Goal: Transaction & Acquisition: Purchase product/service

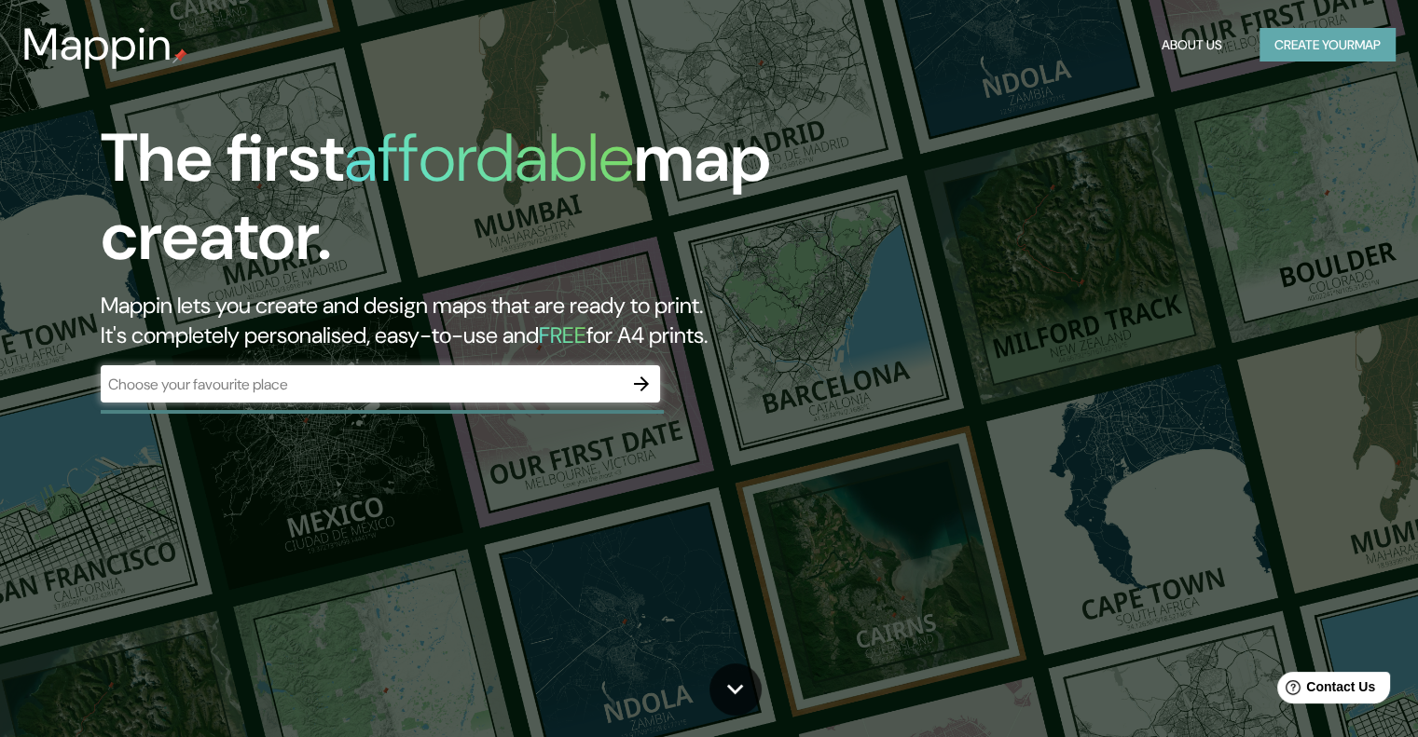
click at [1329, 40] on button "Create your map" at bounding box center [1327, 45] width 136 height 34
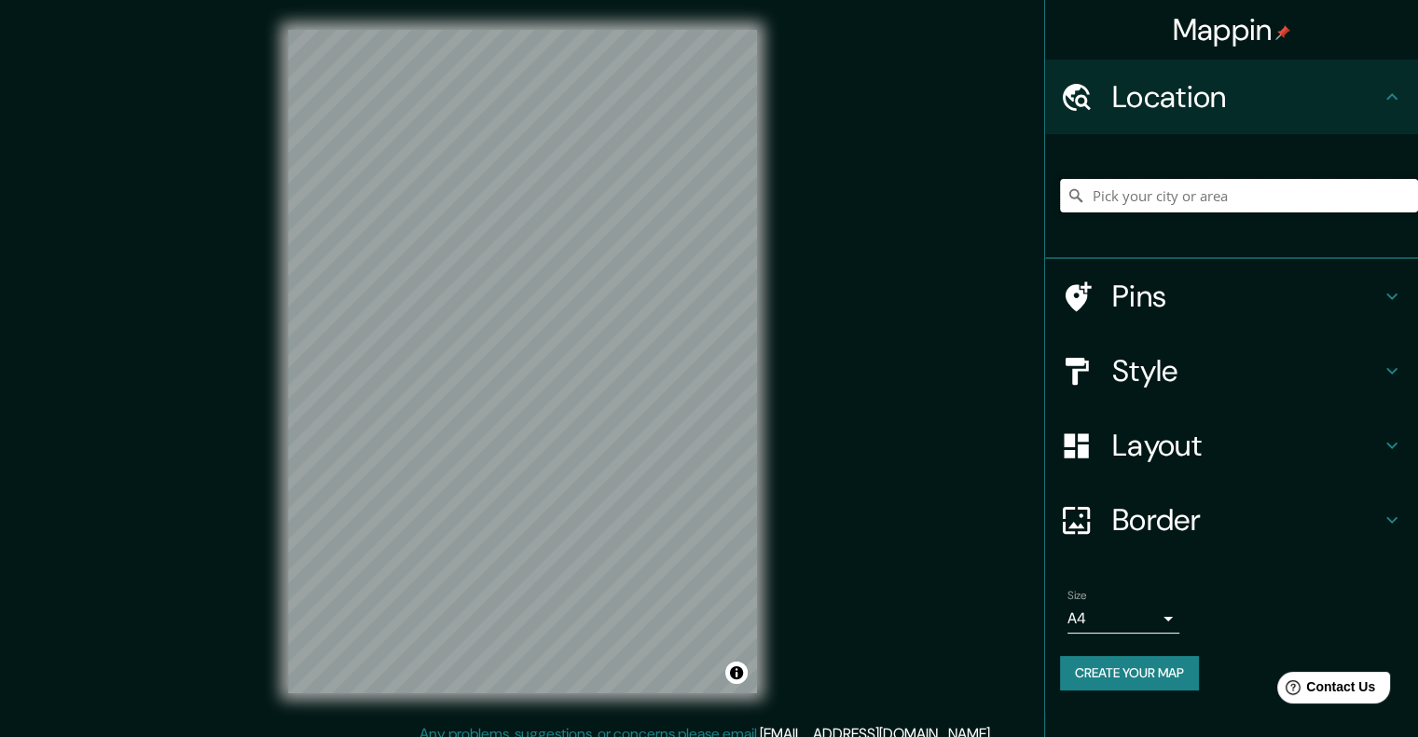
click at [1156, 186] on input "Pick your city or area" at bounding box center [1239, 196] width 358 height 34
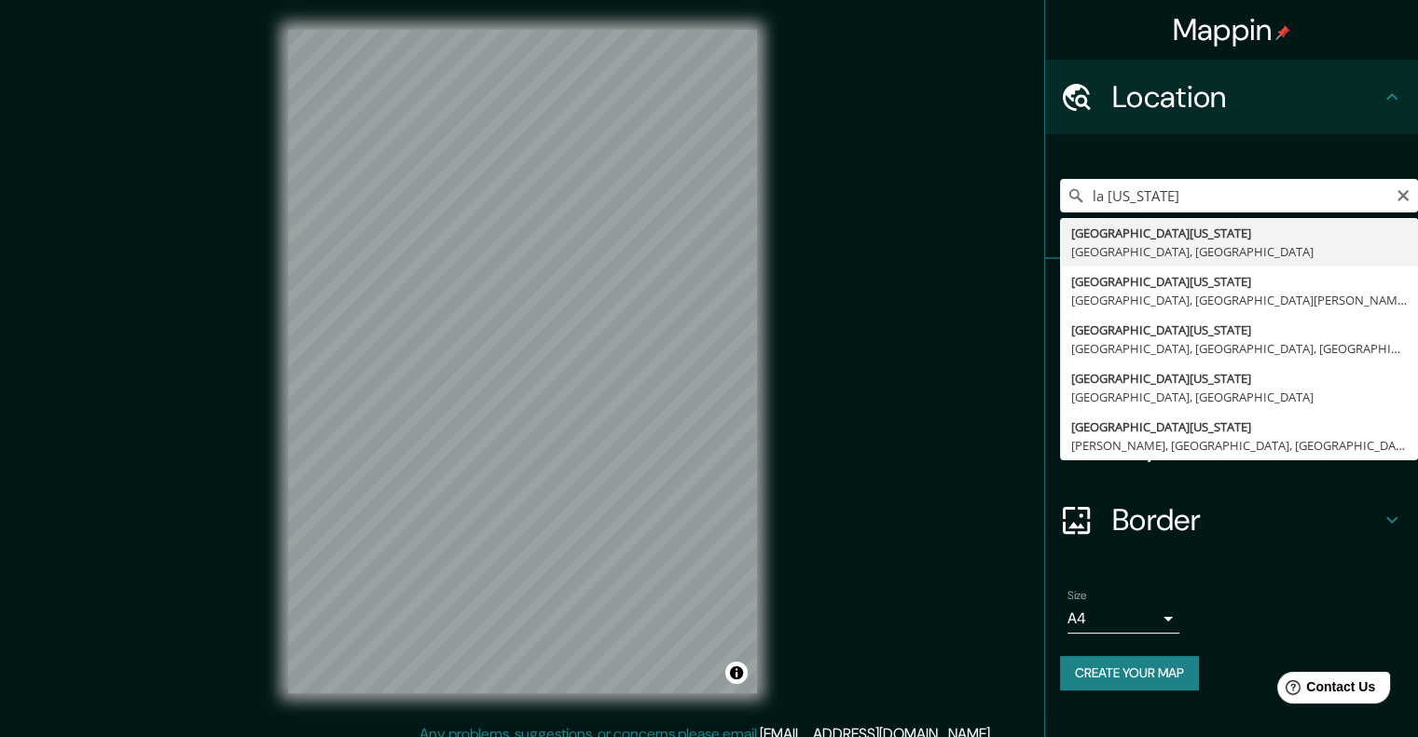
type input "[GEOGRAPHIC_DATA][US_STATE], [GEOGRAPHIC_DATA], [GEOGRAPHIC_DATA]"
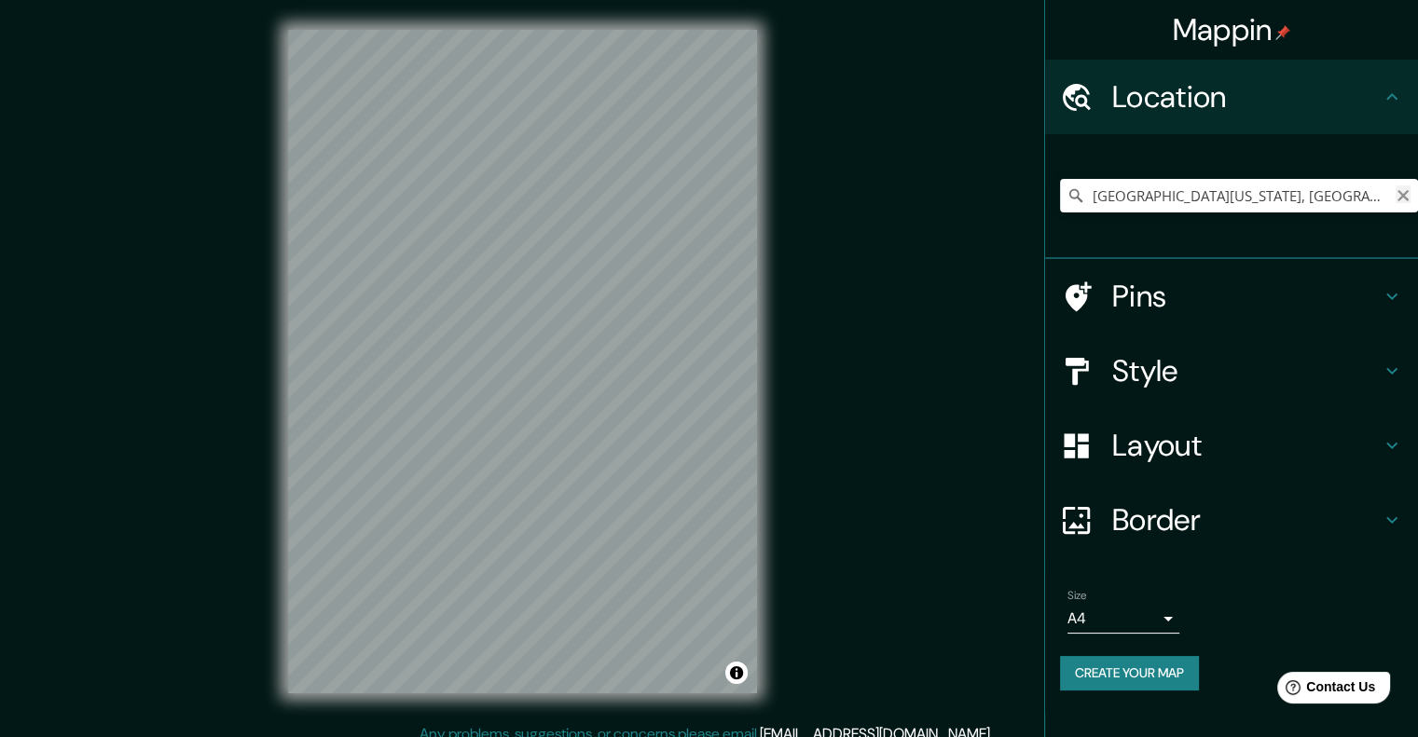
click at [1404, 196] on icon "Clear" at bounding box center [1402, 195] width 15 height 15
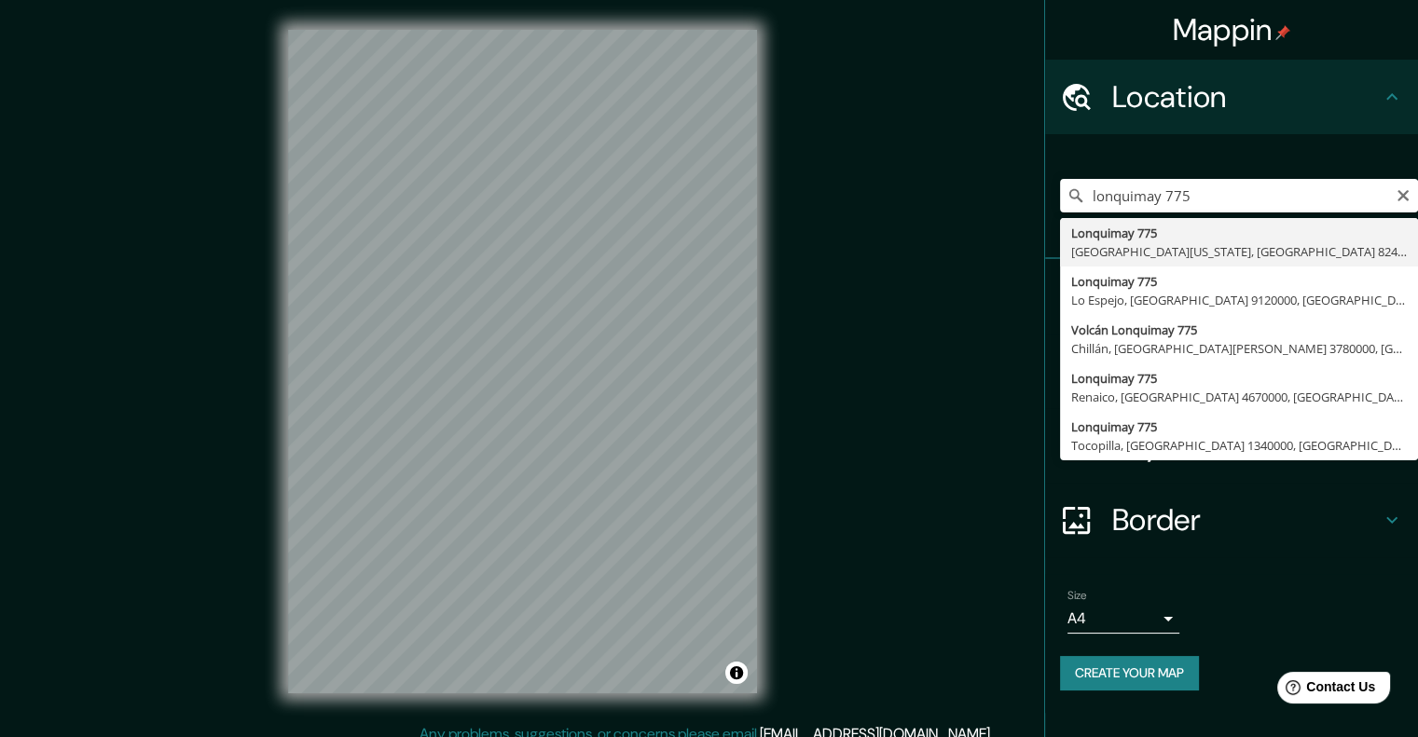
type input "[STREET_ADDRESS][US_STATE]"
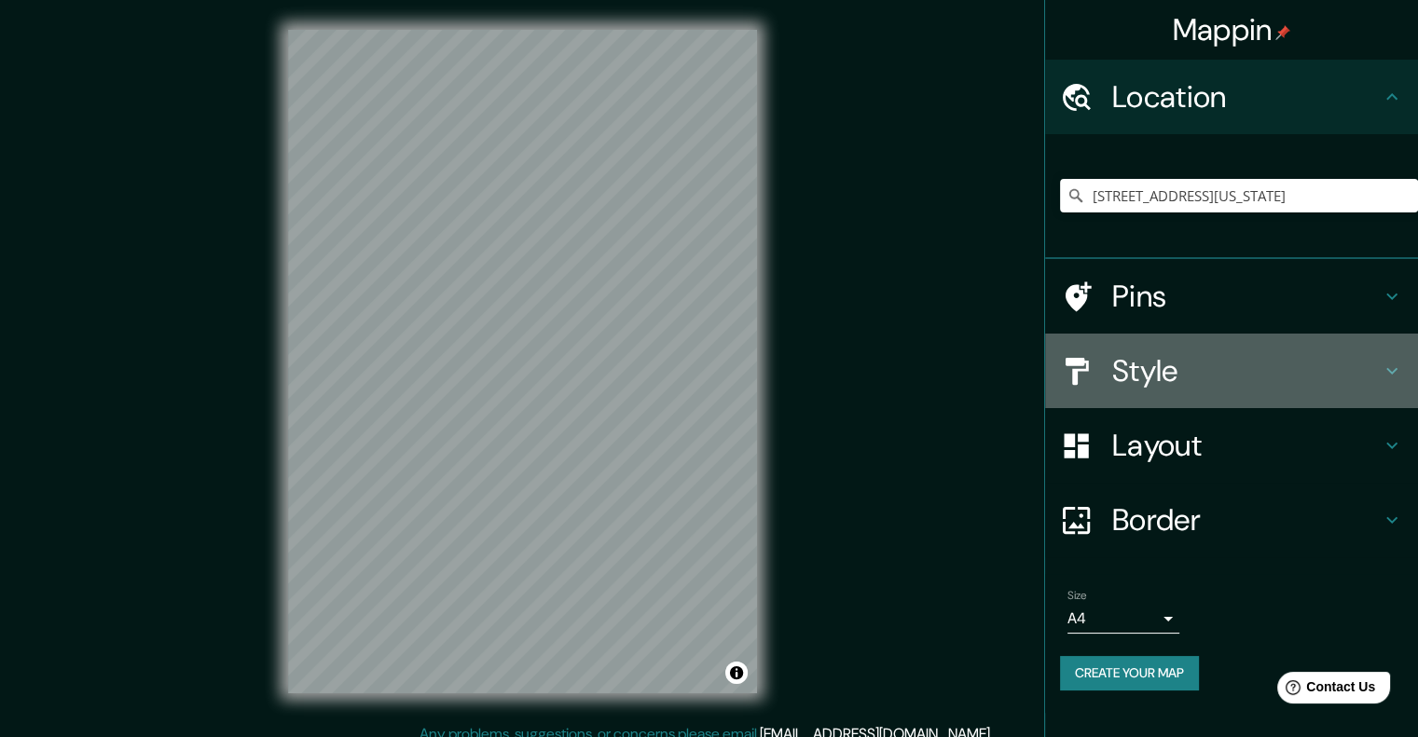
click at [1140, 366] on h4 "Style" at bounding box center [1246, 370] width 268 height 37
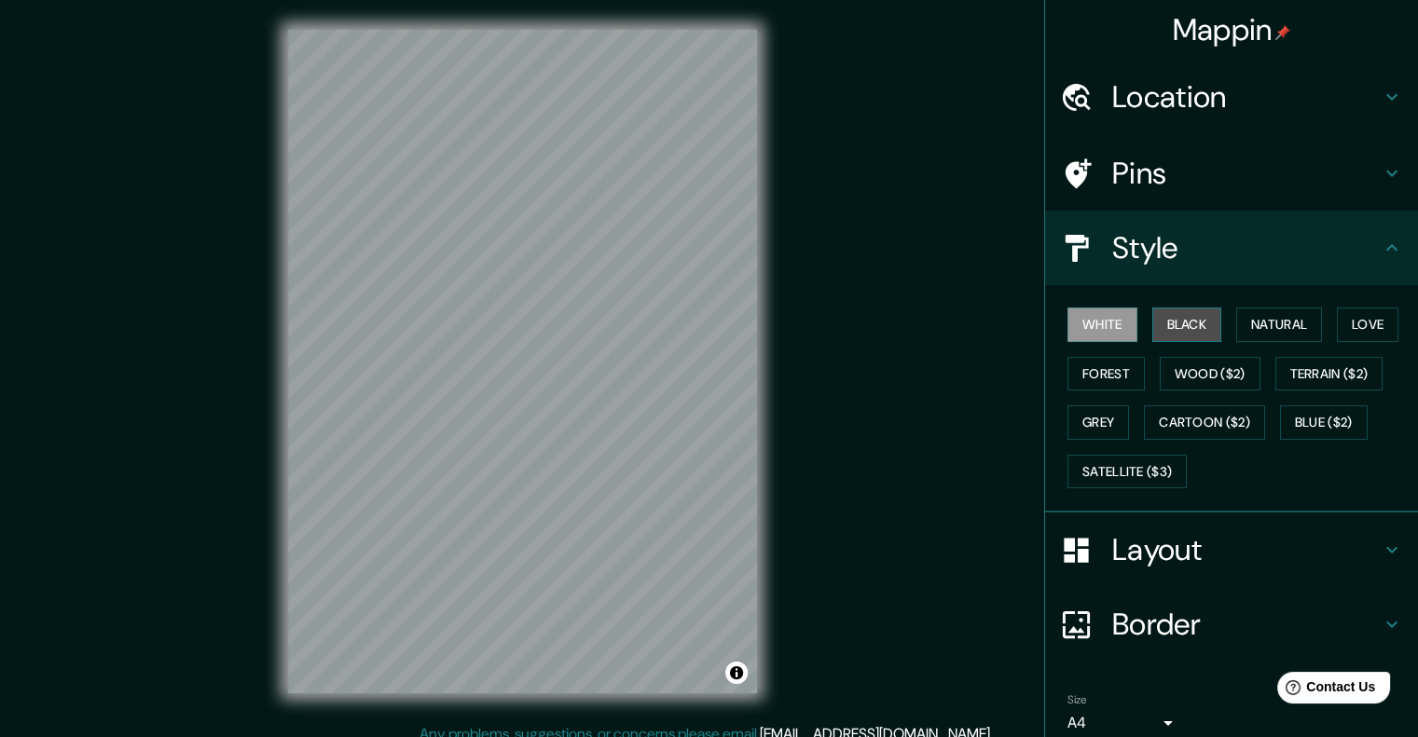
click at [1157, 324] on button "Black" at bounding box center [1187, 325] width 70 height 34
click at [1247, 325] on button "Natural" at bounding box center [1279, 325] width 86 height 34
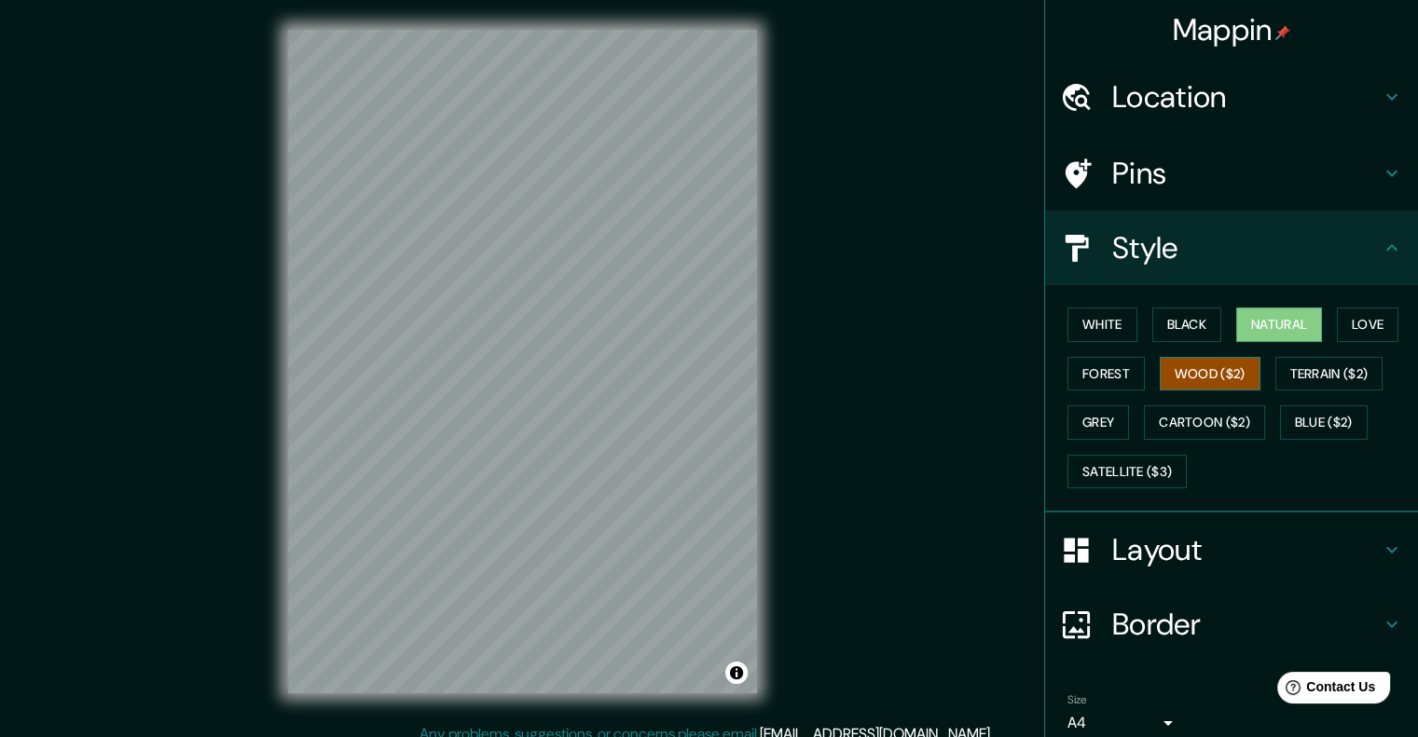
click at [1214, 372] on button "Wood ($2)" at bounding box center [1209, 374] width 101 height 34
click at [1107, 374] on button "Forest" at bounding box center [1105, 374] width 77 height 34
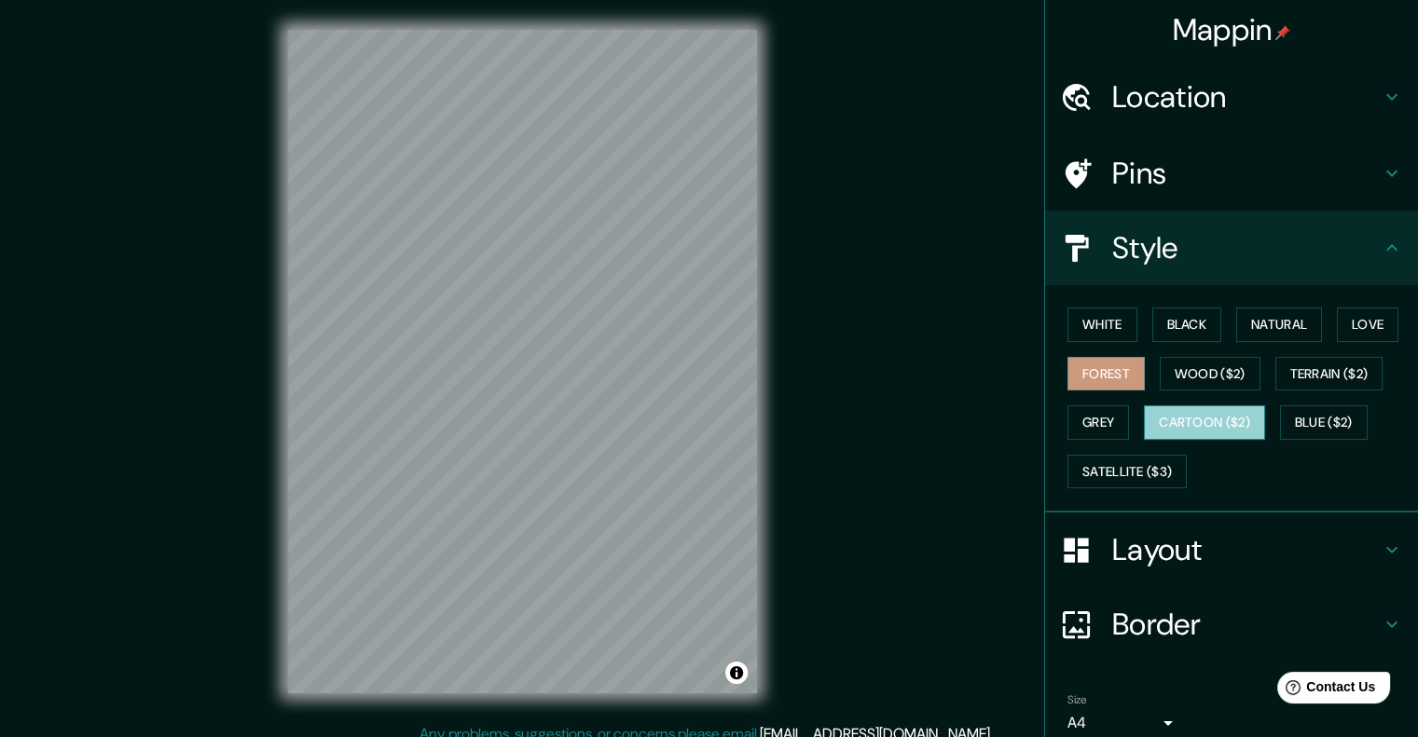
click at [1171, 421] on button "Cartoon ($2)" at bounding box center [1204, 422] width 121 height 34
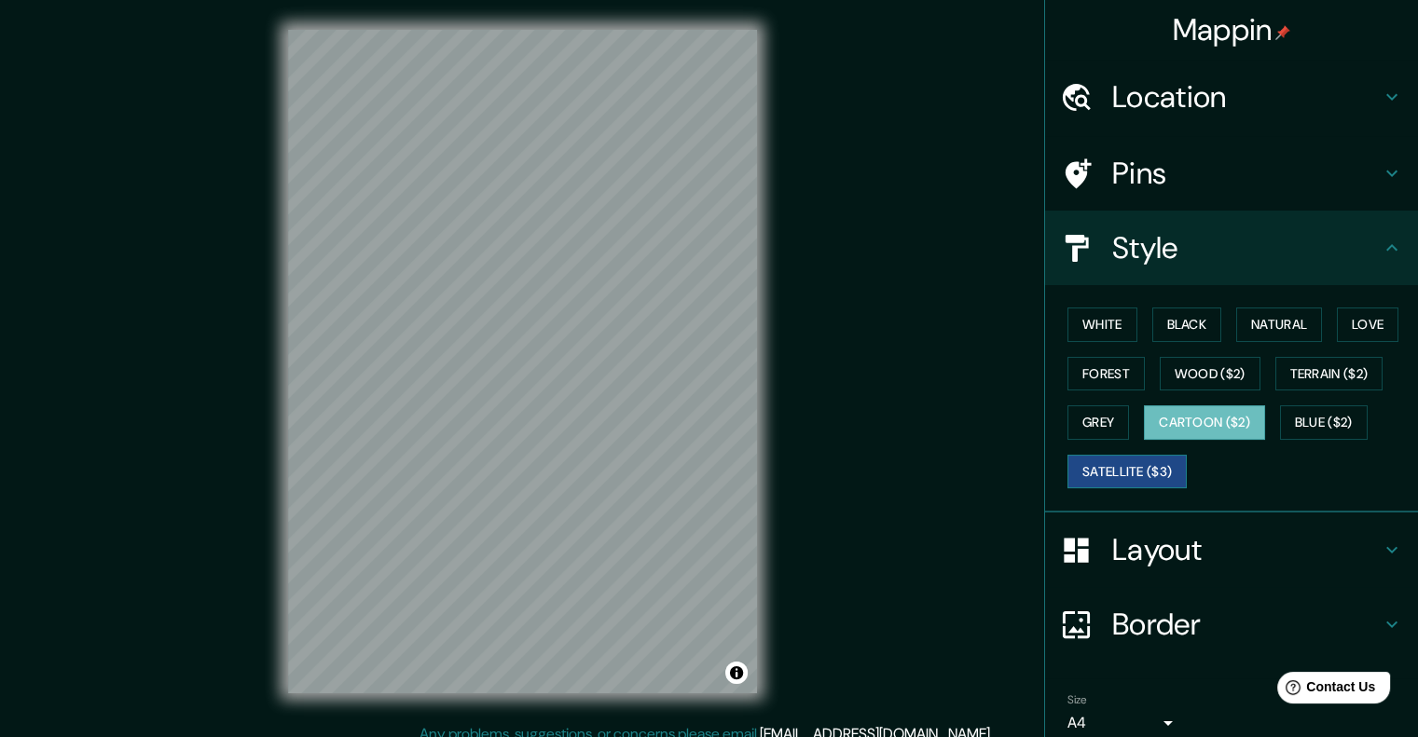
click at [1147, 473] on button "Satellite ($3)" at bounding box center [1126, 472] width 119 height 34
click at [1310, 422] on button "Blue ($2)" at bounding box center [1324, 422] width 88 height 34
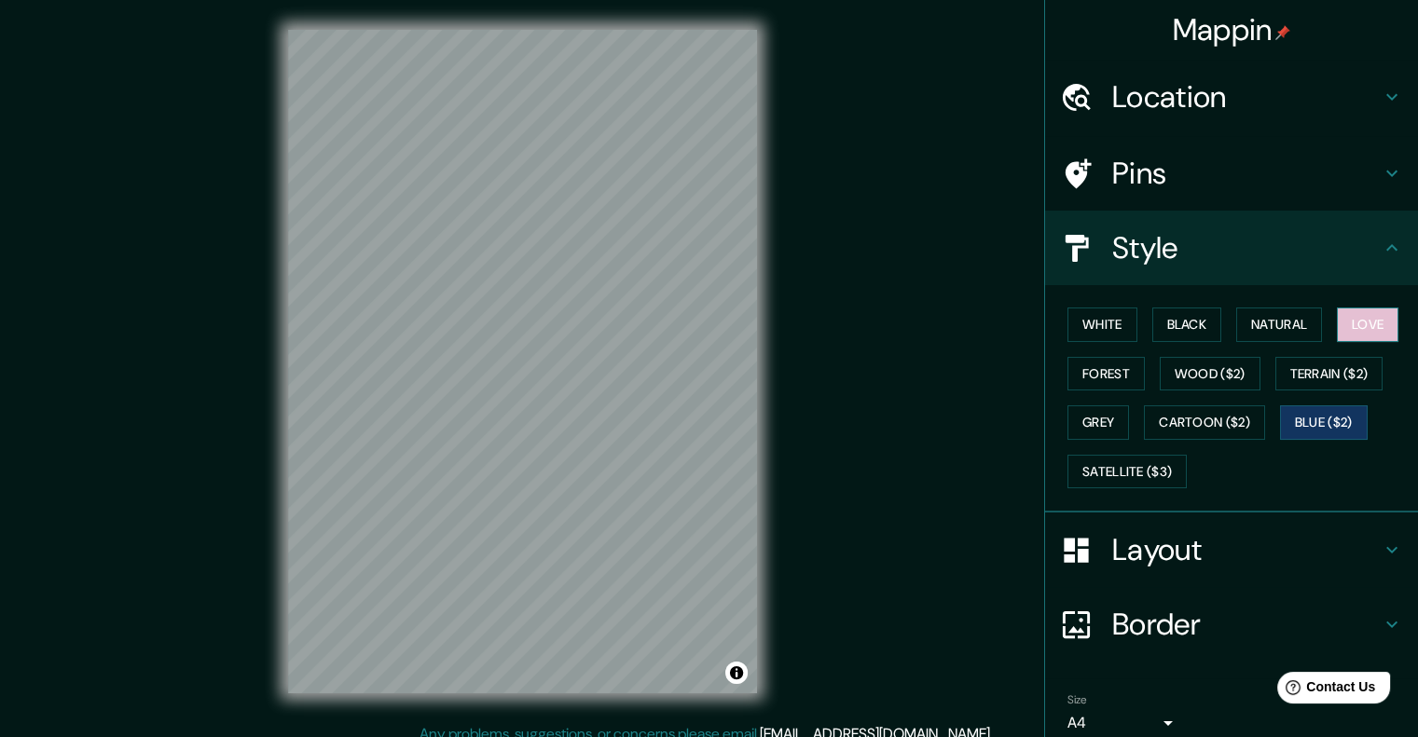
click at [1345, 325] on button "Love" at bounding box center [1367, 325] width 62 height 34
click at [1293, 324] on button "Natural" at bounding box center [1279, 325] width 86 height 34
click at [1150, 537] on h4 "Layout" at bounding box center [1246, 549] width 268 height 37
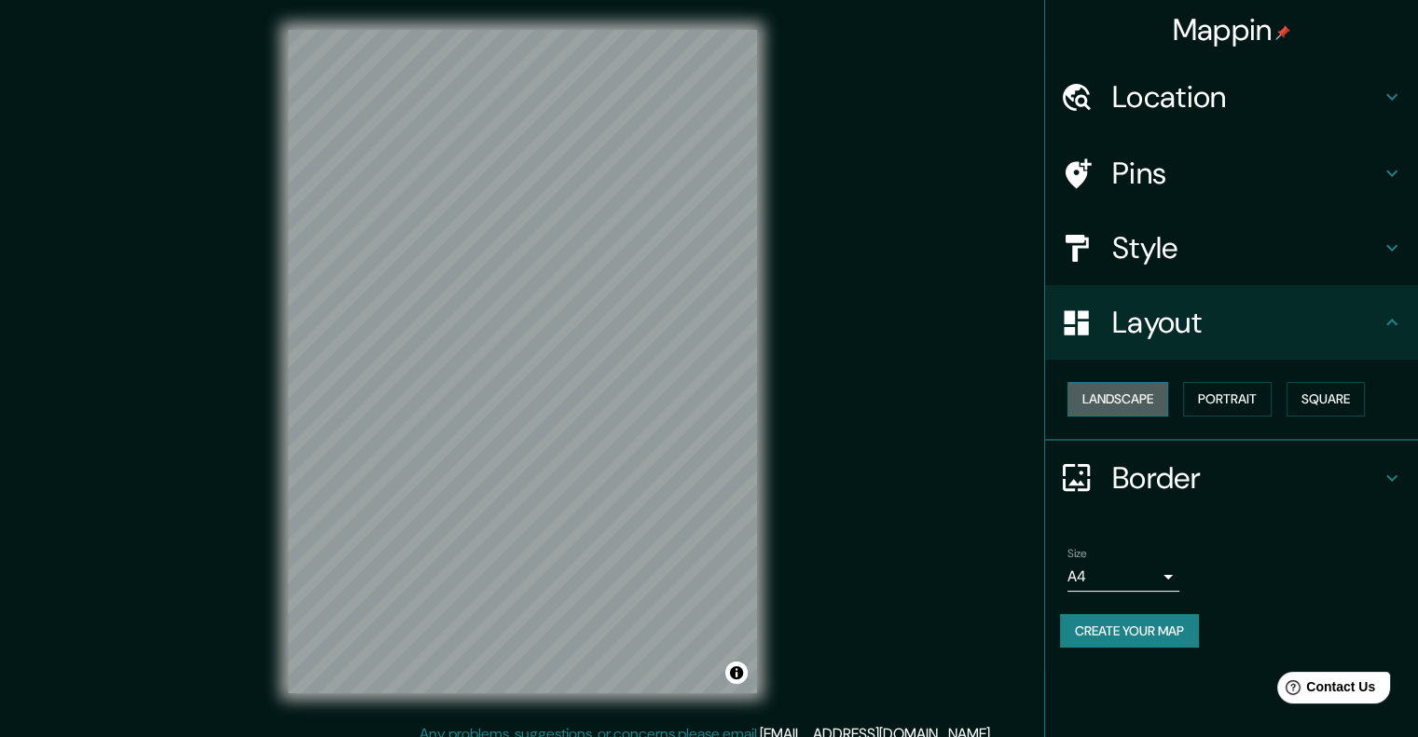
click at [1139, 398] on button "Landscape" at bounding box center [1117, 399] width 101 height 34
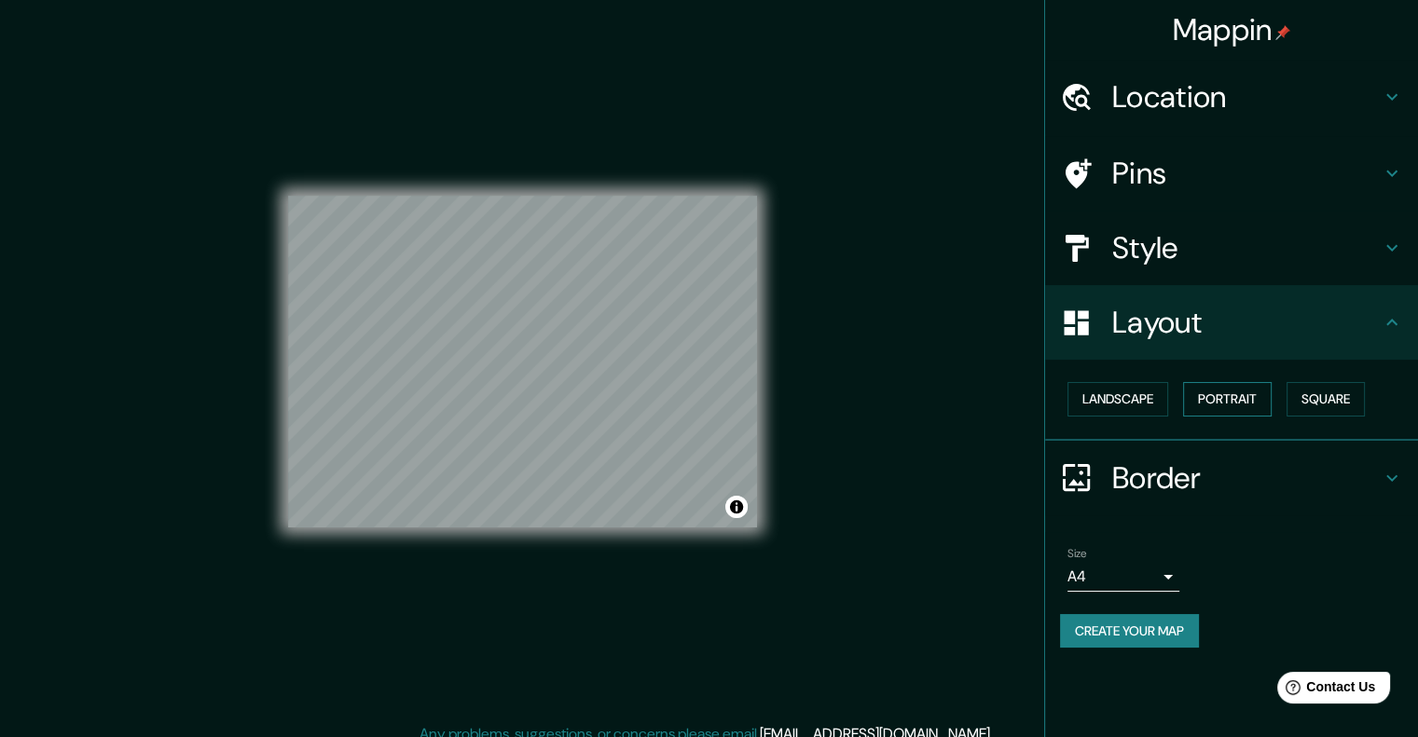
click at [1220, 398] on button "Portrait" at bounding box center [1227, 399] width 89 height 34
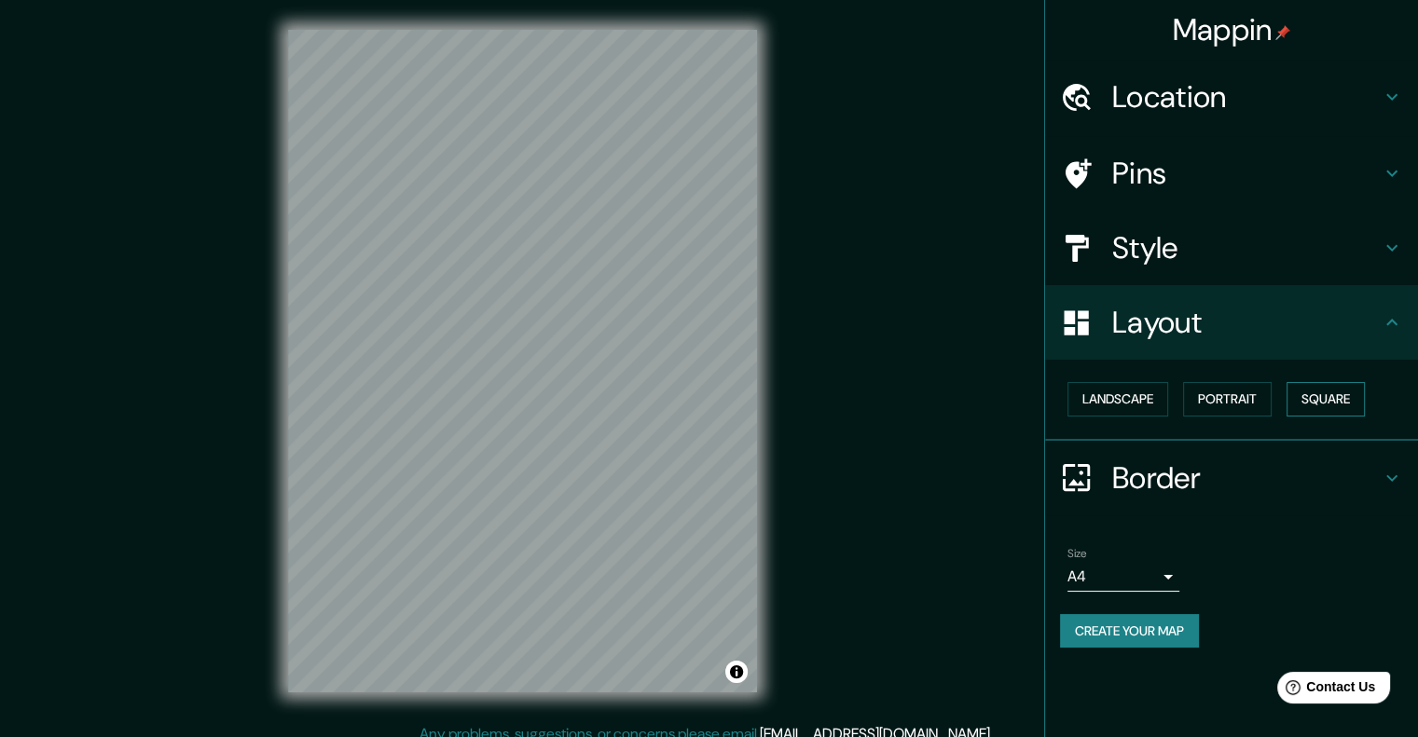
click at [1308, 397] on button "Square" at bounding box center [1325, 399] width 78 height 34
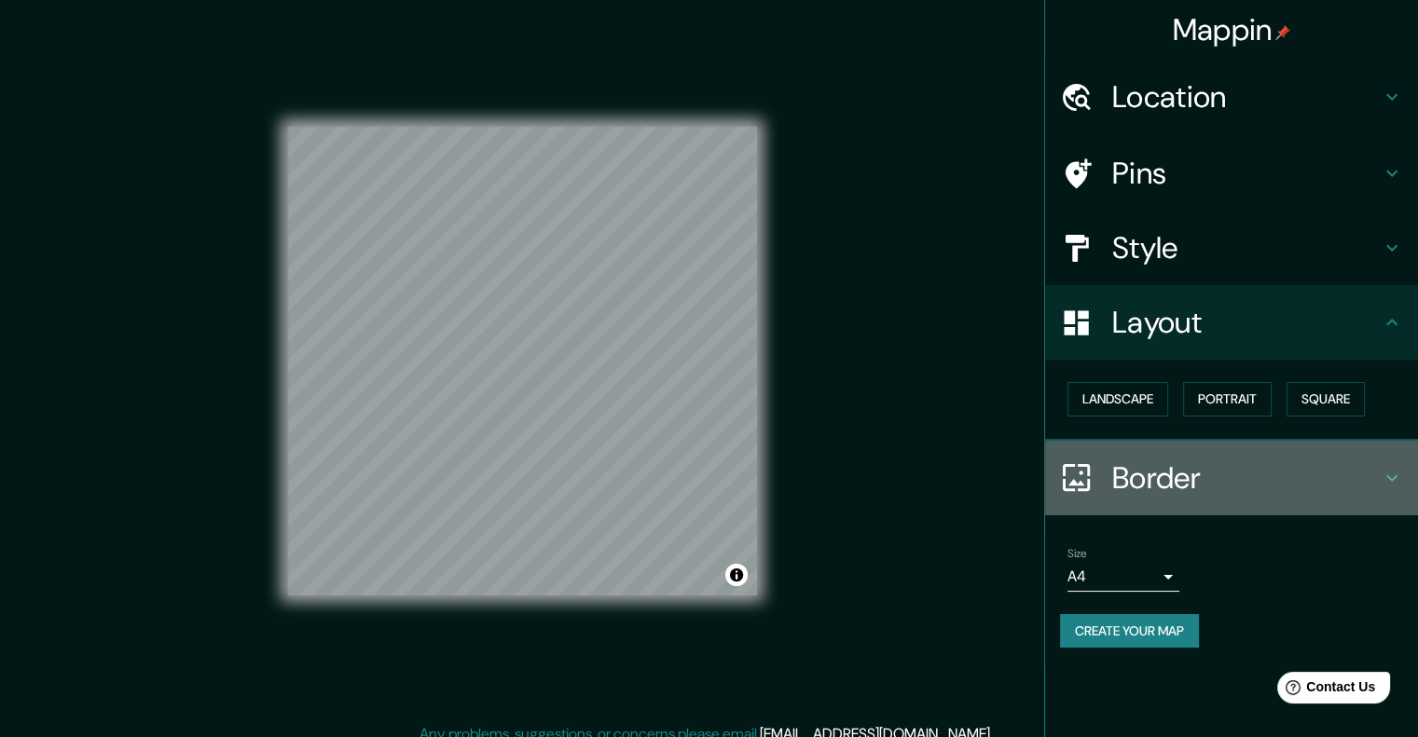
click at [1139, 476] on h4 "Border" at bounding box center [1246, 477] width 268 height 37
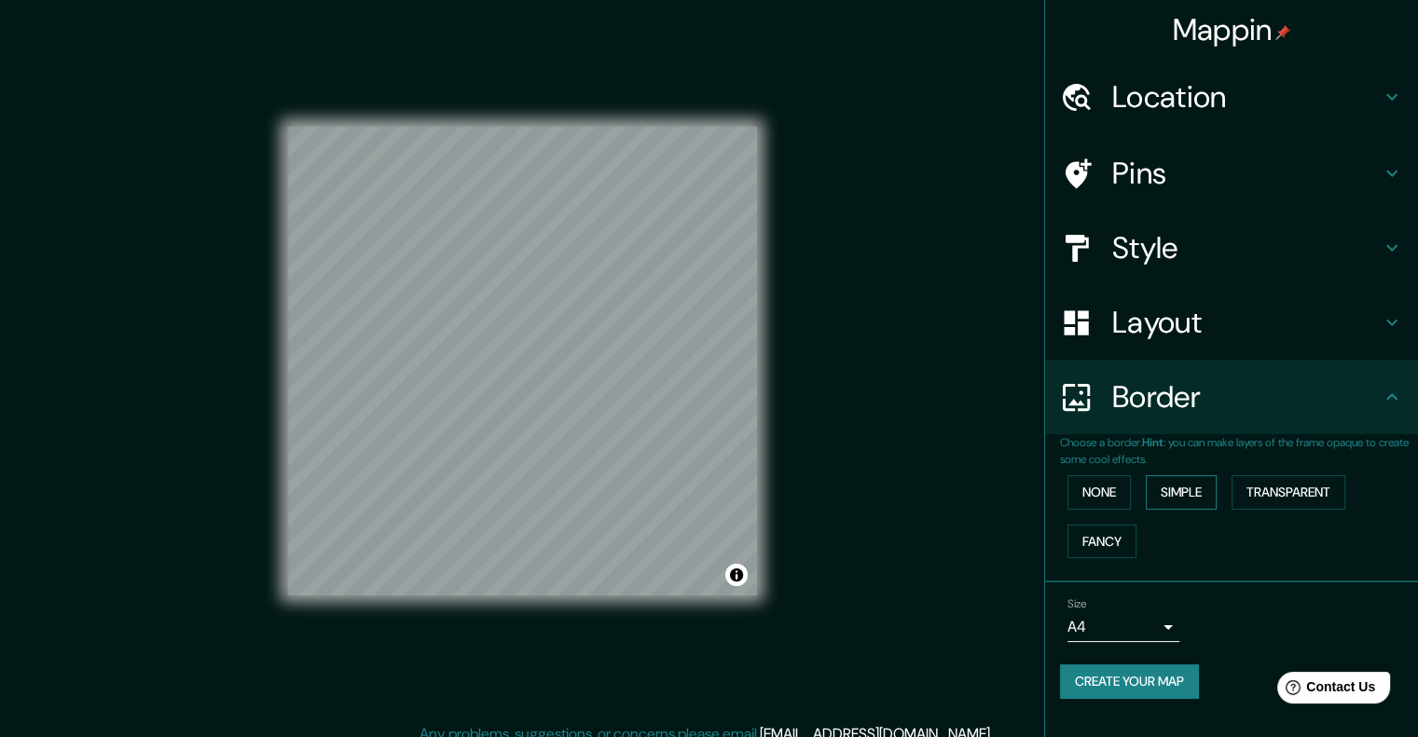
click at [1170, 489] on button "Simple" at bounding box center [1180, 492] width 71 height 34
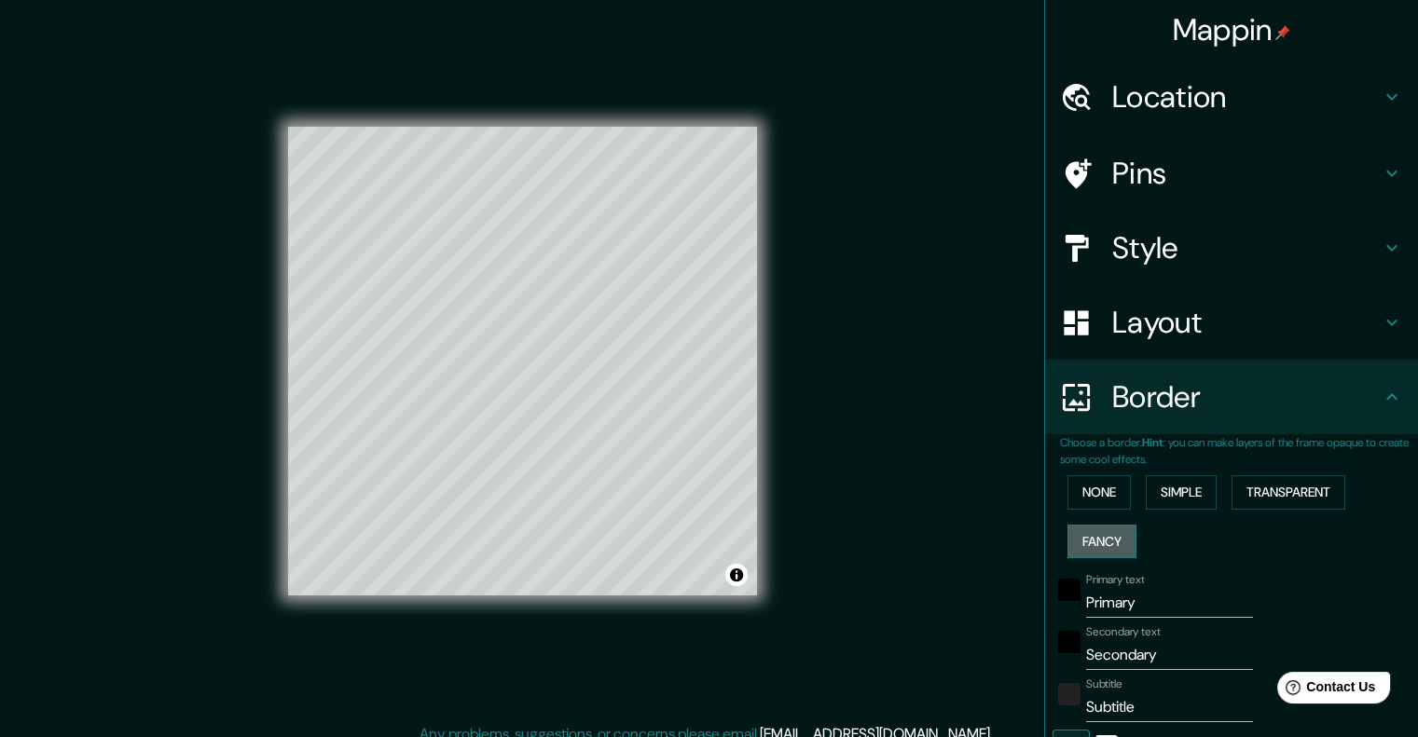
click at [1100, 530] on button "Fancy" at bounding box center [1101, 542] width 69 height 34
click at [1092, 499] on button "None" at bounding box center [1098, 492] width 63 height 34
